Goal: Task Accomplishment & Management: Manage account settings

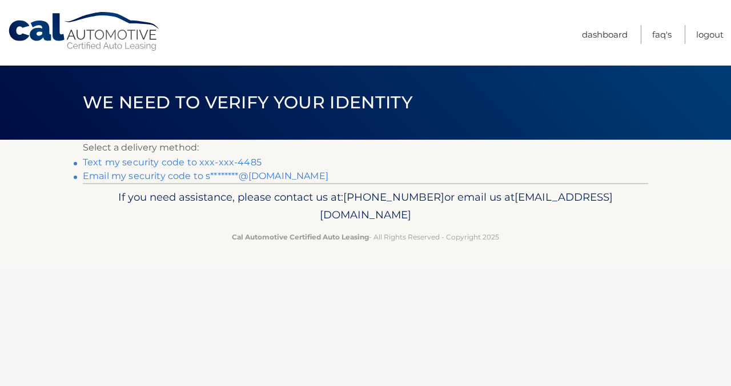
click at [213, 164] on link "Text my security code to xxx-xxx-4485" at bounding box center [172, 162] width 179 height 11
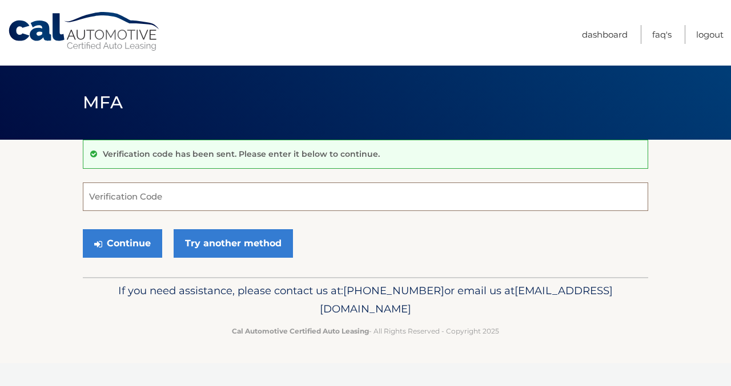
click at [103, 196] on input "Verification Code" at bounding box center [365, 197] width 565 height 29
type input "068231"
click at [102, 244] on icon "submit" at bounding box center [98, 244] width 8 height 9
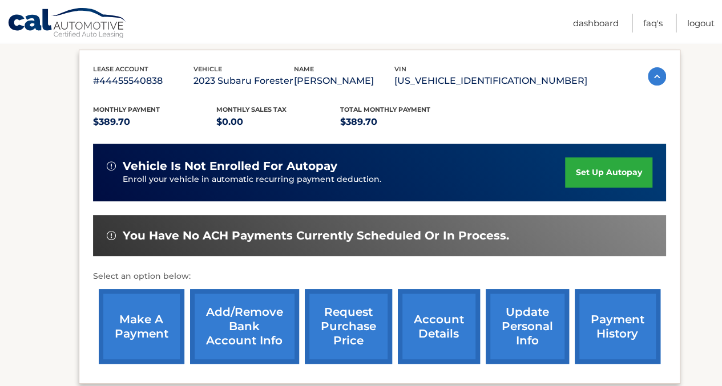
scroll to position [199, 0]
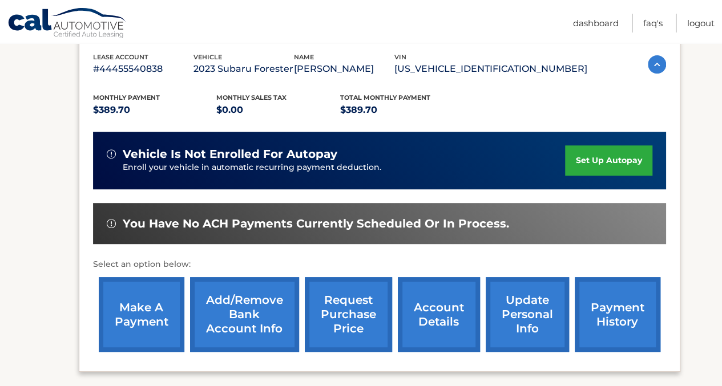
click at [622, 305] on link "payment history" at bounding box center [618, 314] width 86 height 75
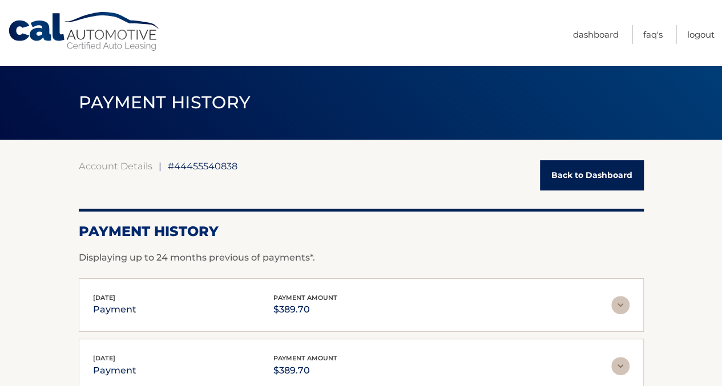
click at [588, 172] on link "Back to Dashboard" at bounding box center [592, 175] width 104 height 30
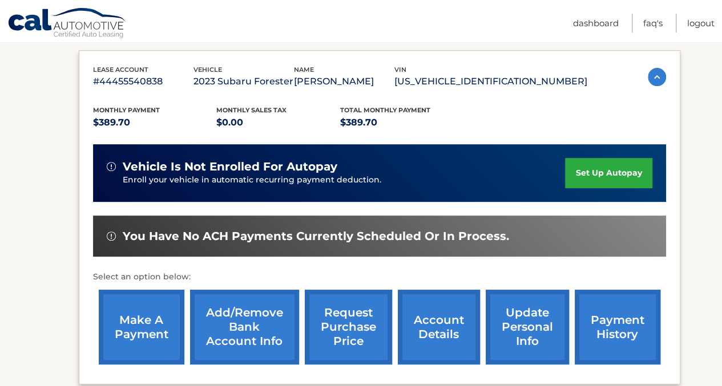
scroll to position [187, 0]
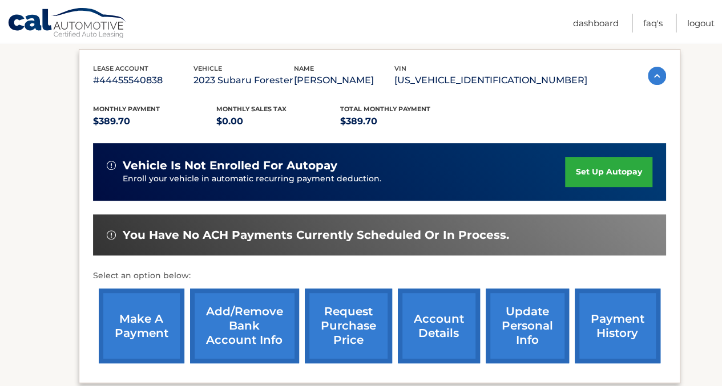
click at [343, 339] on link "request purchase price" at bounding box center [348, 326] width 87 height 75
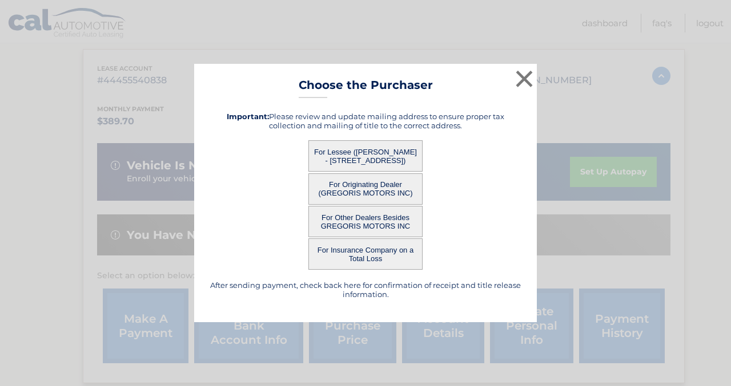
click at [405, 154] on button "For Lessee (TERESA LORINZ - 2075 WALNUT ST, , BALDWIN, NY 11510)" at bounding box center [365, 155] width 114 height 31
click at [377, 151] on button "For Lessee (TERESA LORINZ - 2075 WALNUT ST, , BALDWIN, NY 11510)" at bounding box center [365, 155] width 114 height 31
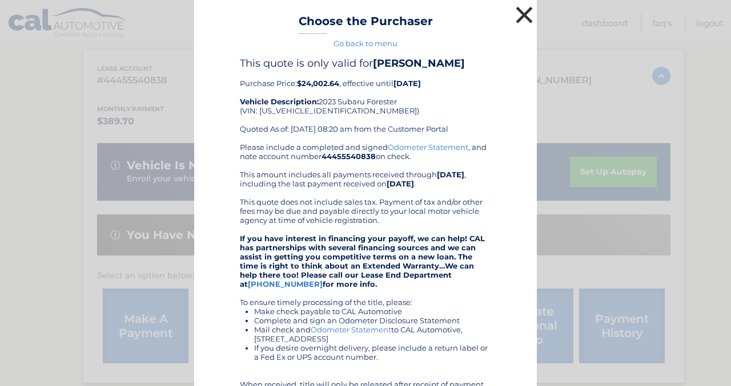
click at [526, 7] on button "×" at bounding box center [524, 14] width 23 height 23
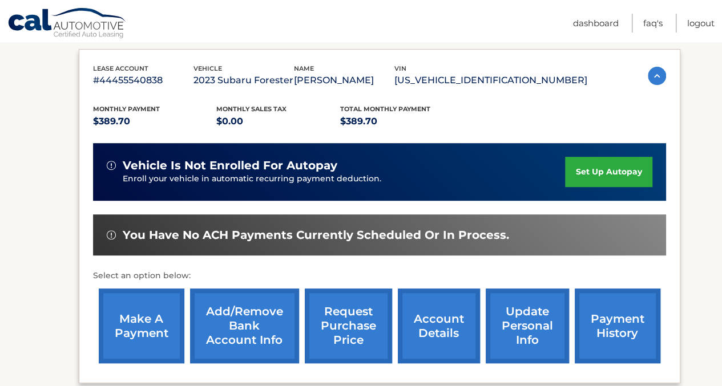
click at [155, 321] on link "make a payment" at bounding box center [142, 326] width 86 height 75
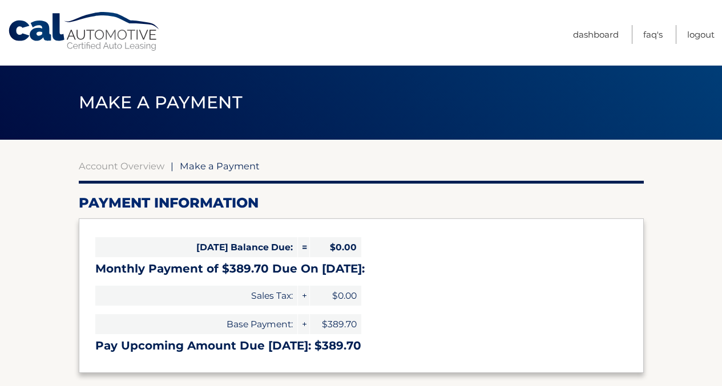
select select "MzRhNjQwZGQtNDM3Zi00ODE0LThhZGEtNjBlMjYzM2E3ZWU1"
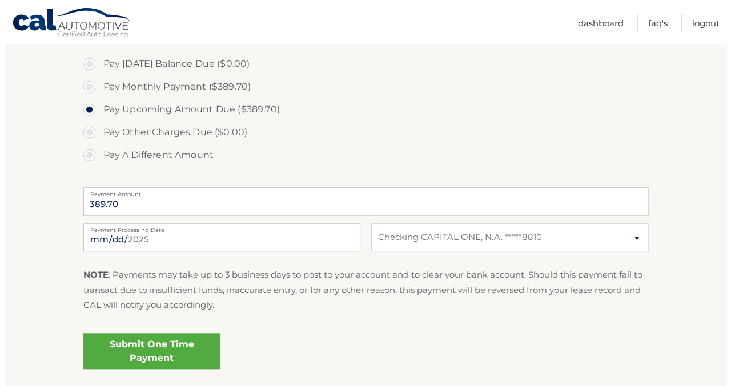
scroll to position [366, 0]
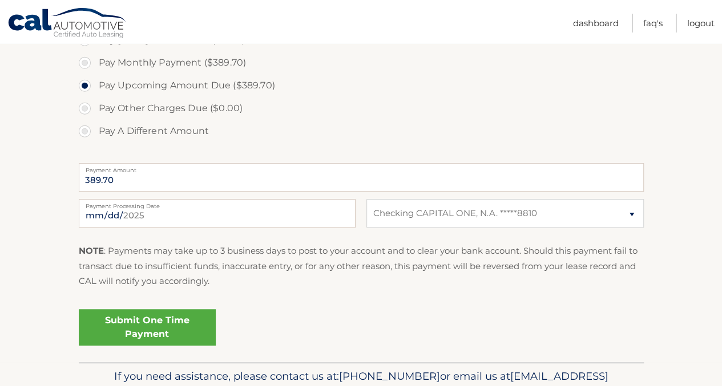
click at [135, 324] on link "Submit One Time Payment" at bounding box center [147, 327] width 137 height 37
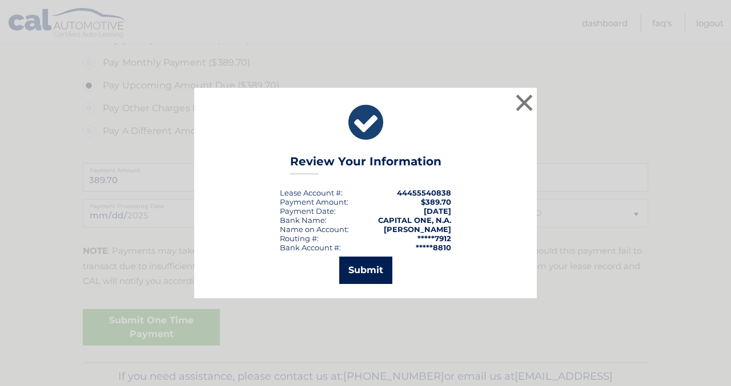
click at [370, 263] on button "Submit" at bounding box center [365, 270] width 53 height 27
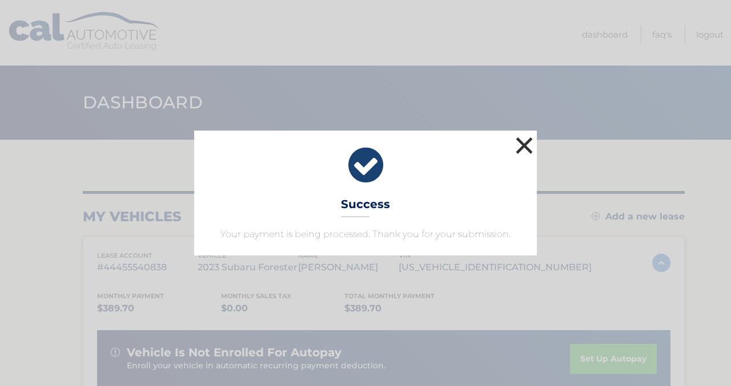
click at [525, 142] on button "×" at bounding box center [524, 145] width 23 height 23
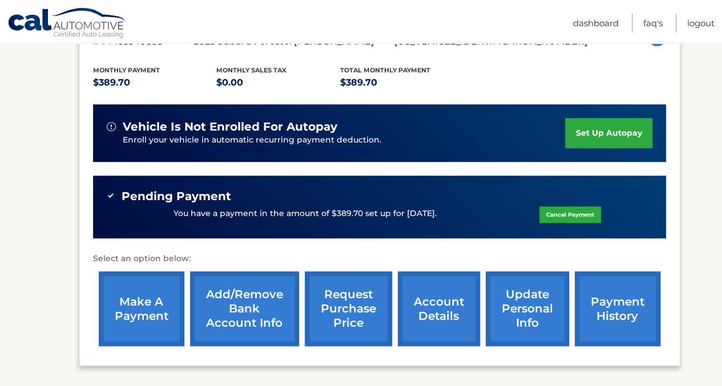
scroll to position [226, 0]
click at [703, 23] on link "Logout" at bounding box center [700, 23] width 27 height 19
